Goal: Task Accomplishment & Management: Manage account settings

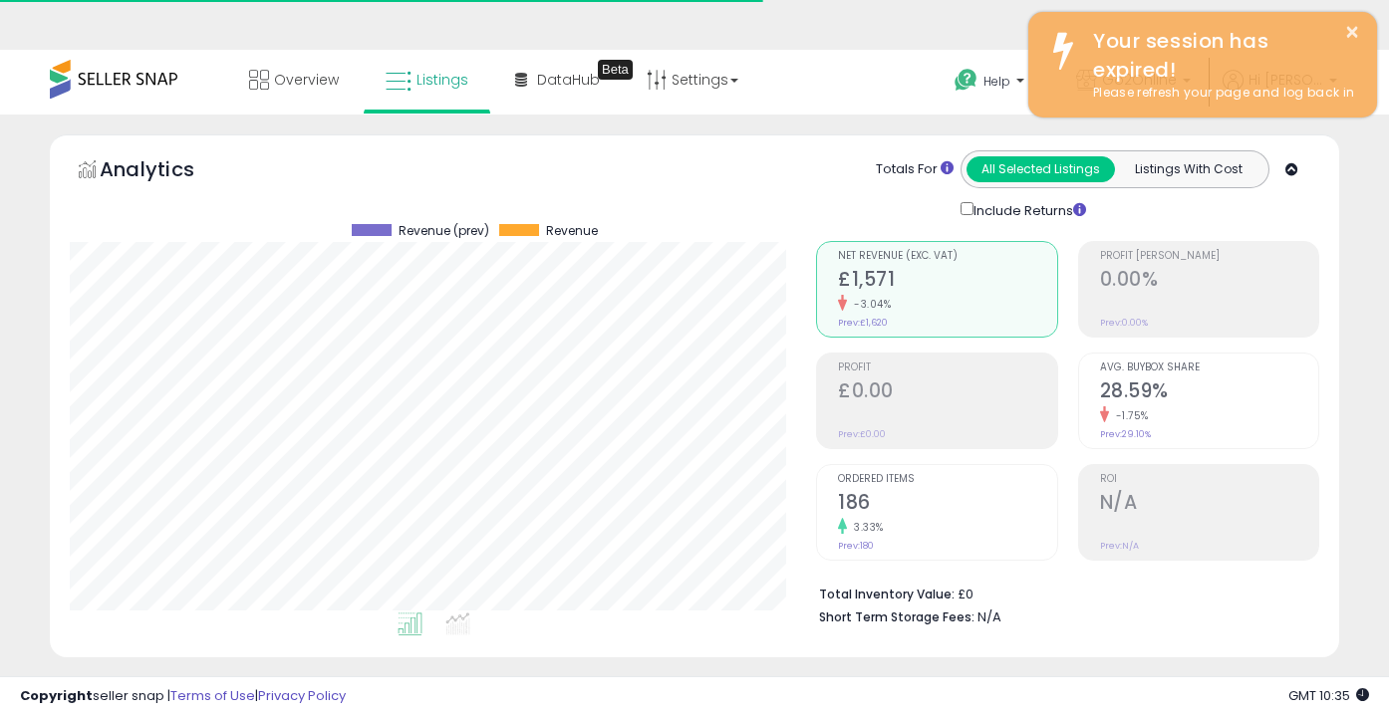
select select "**********"
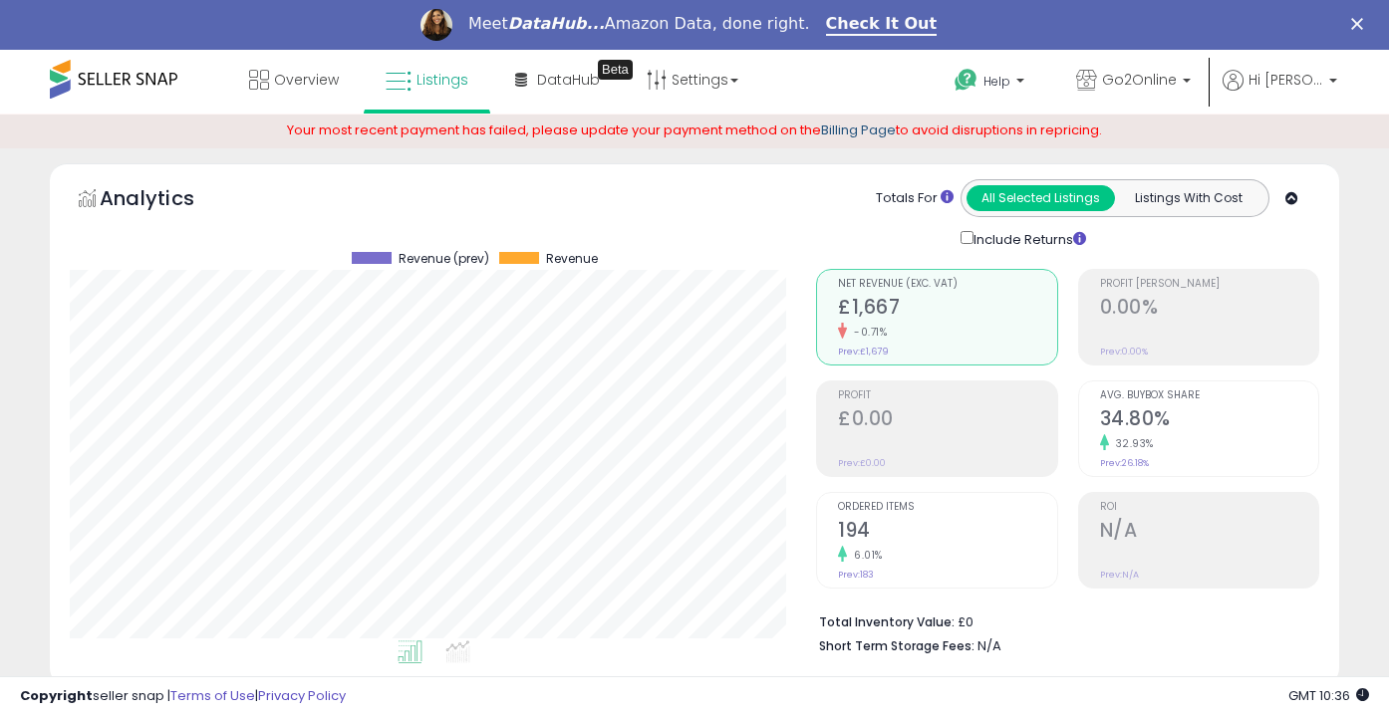
scroll to position [408, 746]
click at [851, 130] on link "Billing Page" at bounding box center [858, 130] width 75 height 19
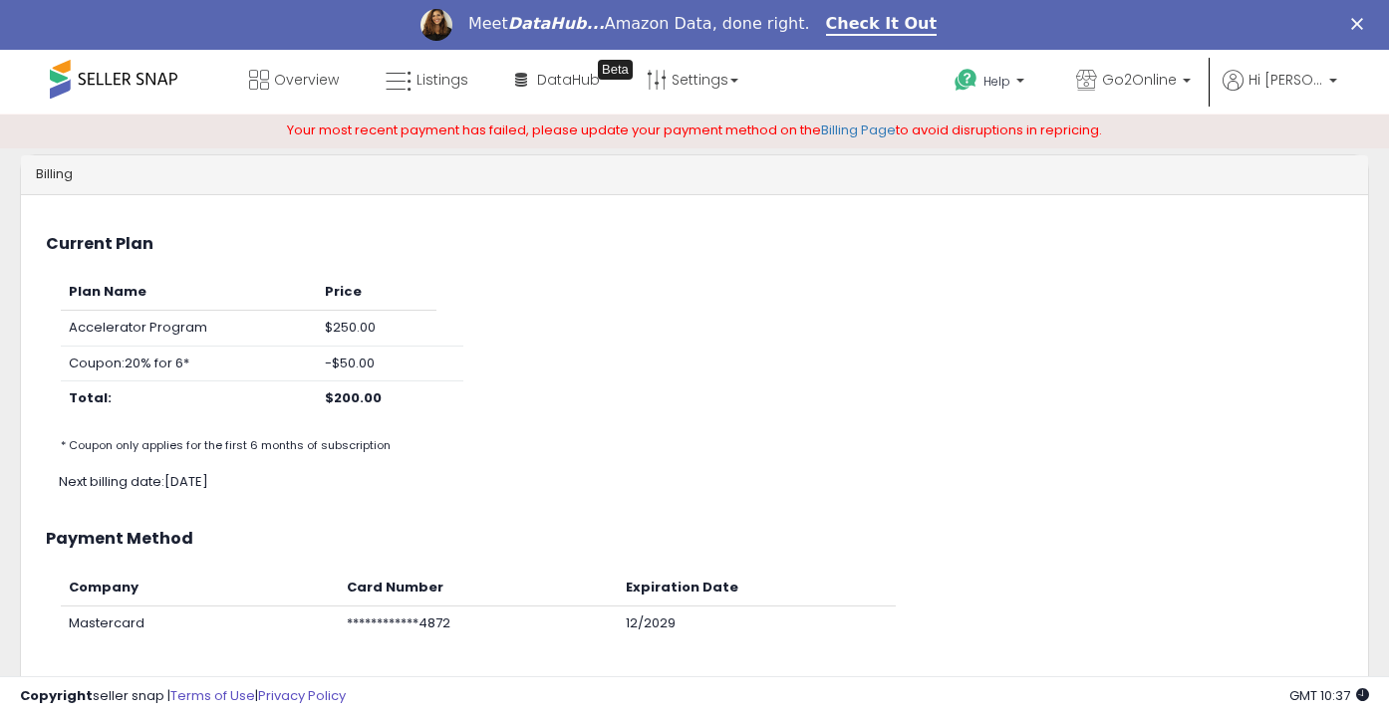
click at [107, 77] on span at bounding box center [114, 79] width 128 height 39
click at [456, 88] on span "Listings" at bounding box center [442, 80] width 52 height 20
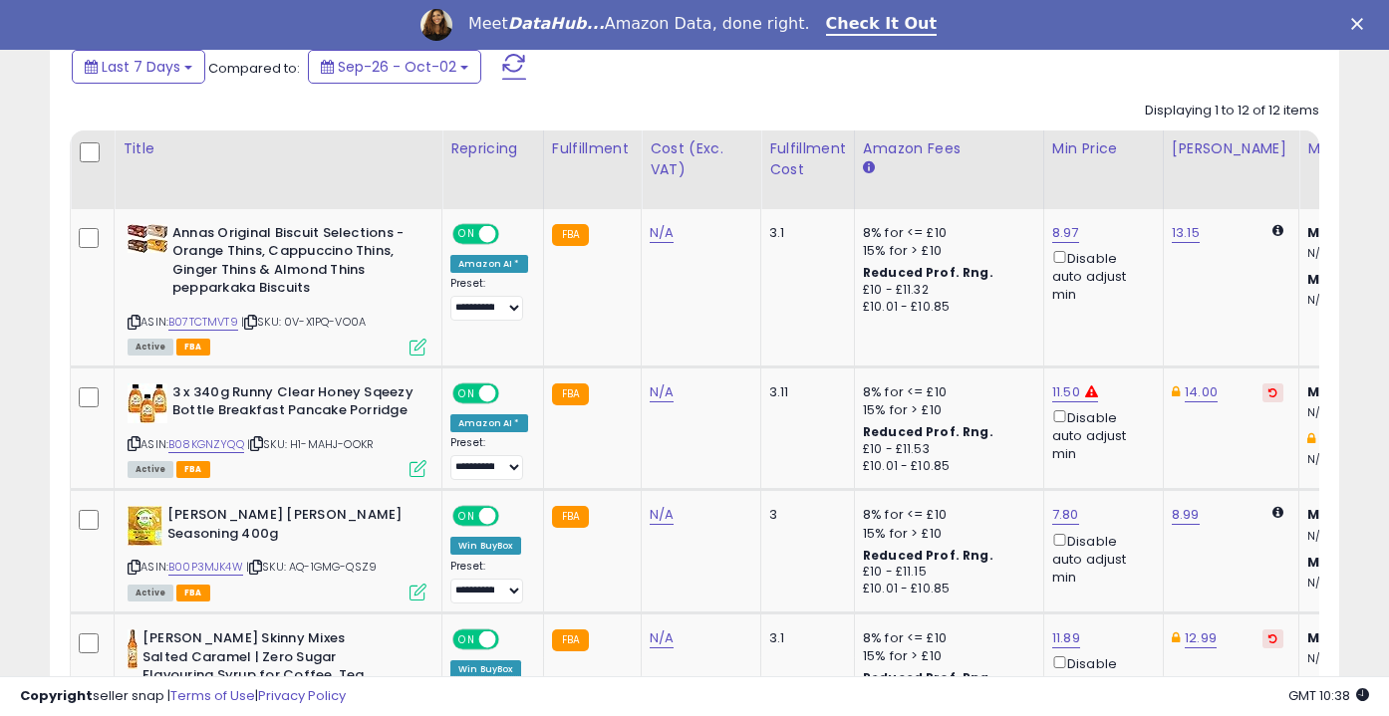
scroll to position [915, 0]
click at [1053, 423] on div "Disable auto adjust min" at bounding box center [1100, 436] width 96 height 58
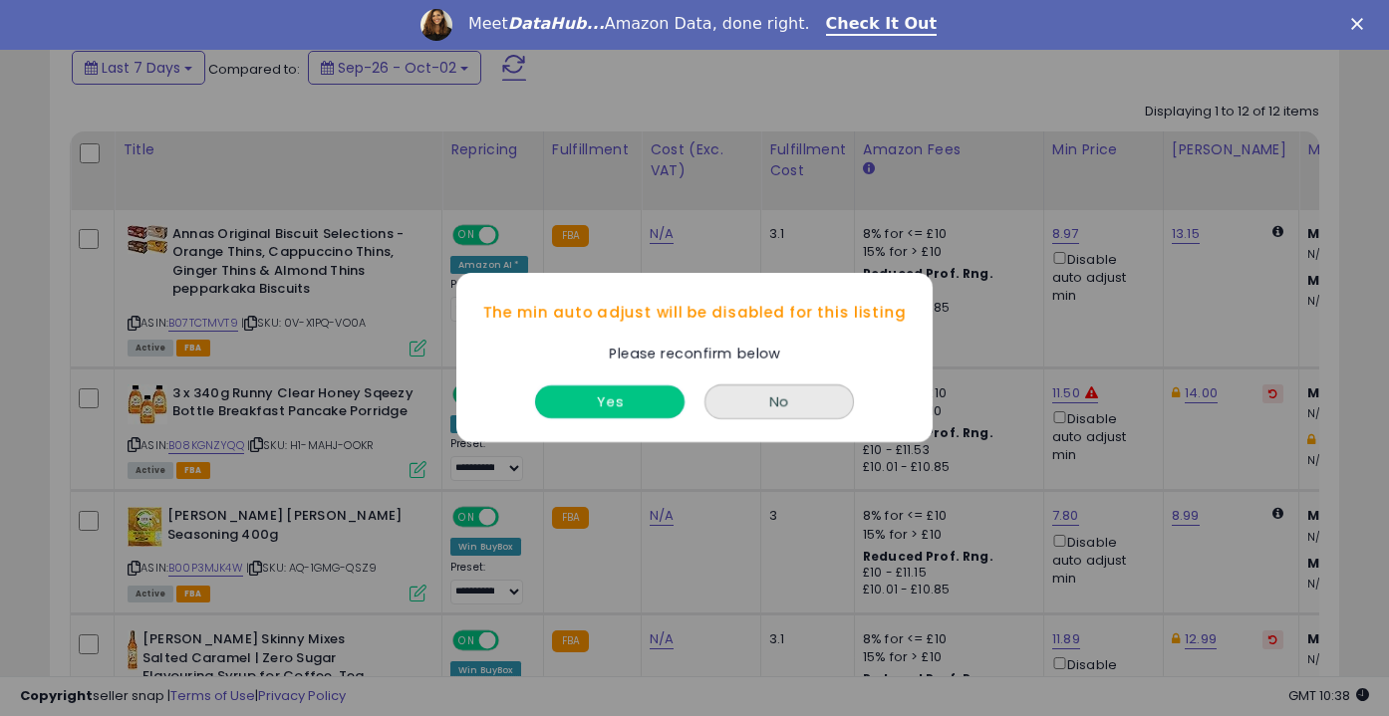
click at [630, 412] on button "Yes" at bounding box center [609, 403] width 149 height 33
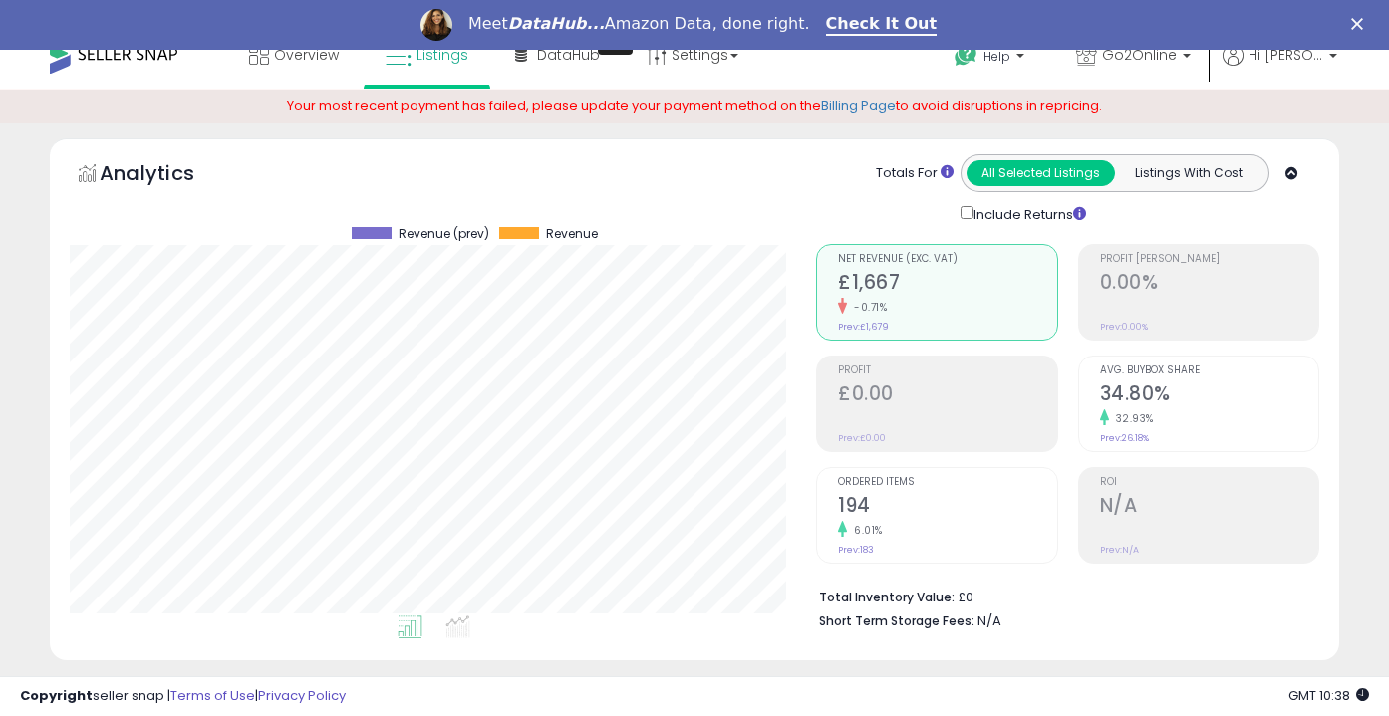
scroll to position [0, 0]
